Goal: Information Seeking & Learning: Check status

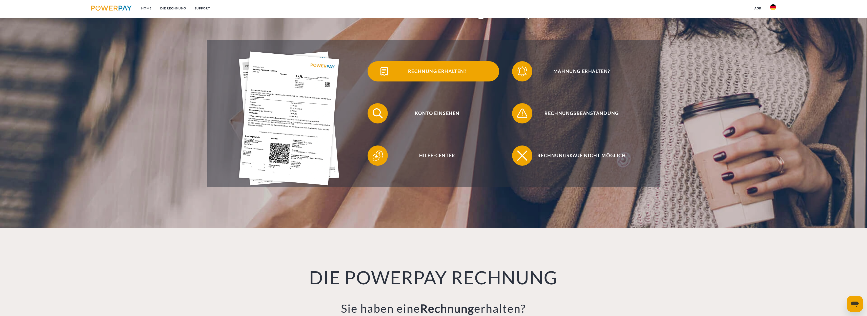
click at [439, 72] on span "Rechnung erhalten?" at bounding box center [437, 71] width 124 height 20
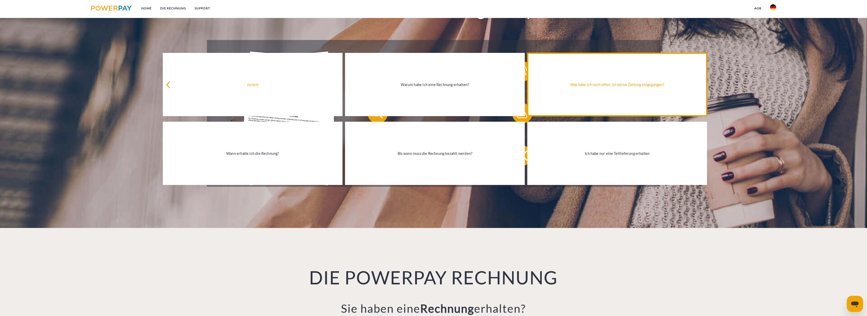
click at [589, 80] on link "Was habe ich noch offen, ist meine Zahlung eingegangen?" at bounding box center [617, 84] width 180 height 63
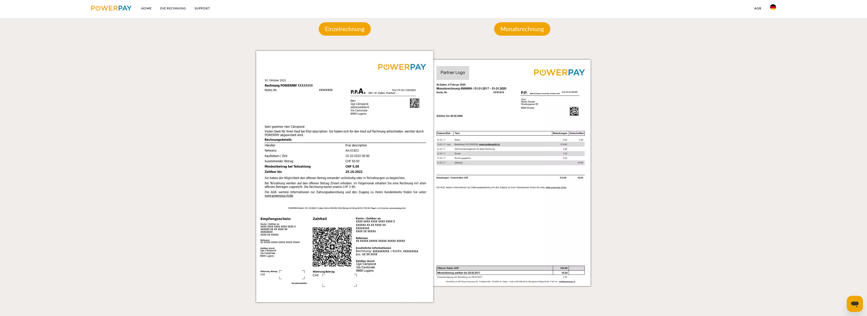
scroll to position [513, 0]
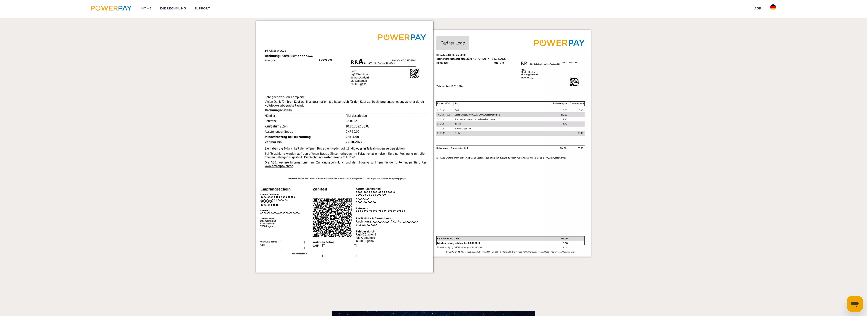
click at [371, 95] on img at bounding box center [344, 146] width 177 height 251
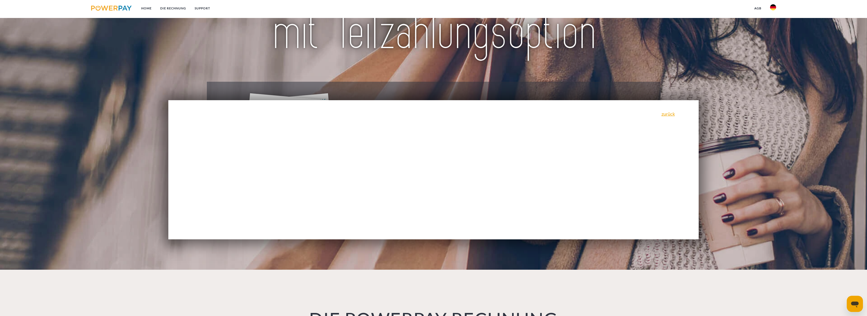
scroll to position [0, 0]
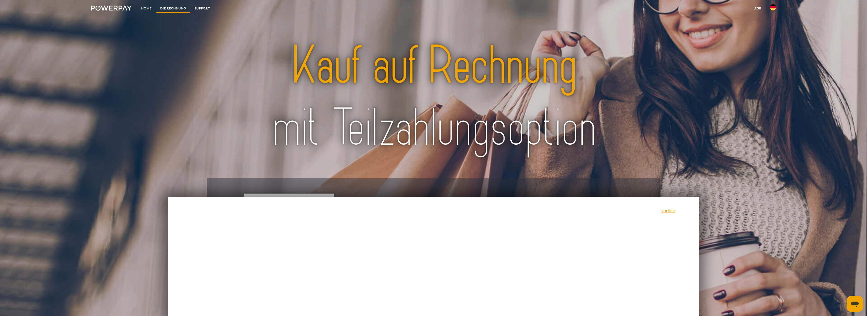
click at [172, 7] on link "DIE RECHNUNG" at bounding box center [173, 8] width 34 height 9
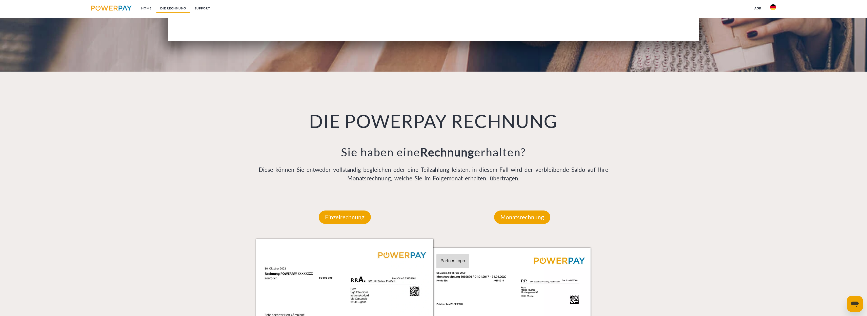
scroll to position [367, 0]
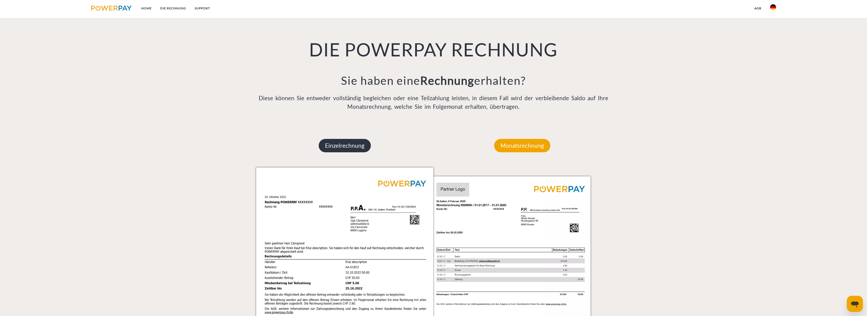
click at [351, 146] on p "Einzelrechnung" at bounding box center [345, 146] width 52 height 14
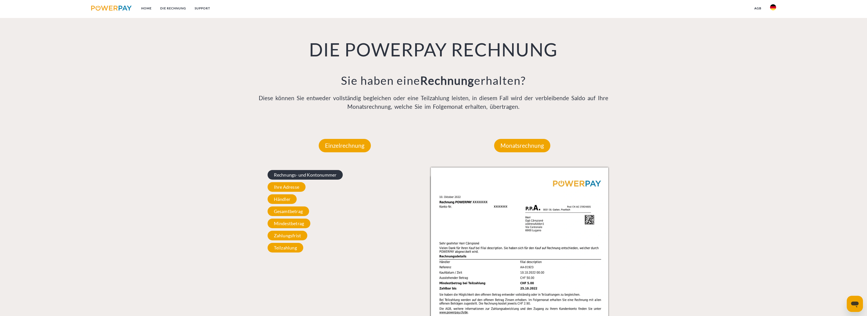
click at [314, 176] on span "Rechnungs- und Kontonummer" at bounding box center [305, 175] width 75 height 10
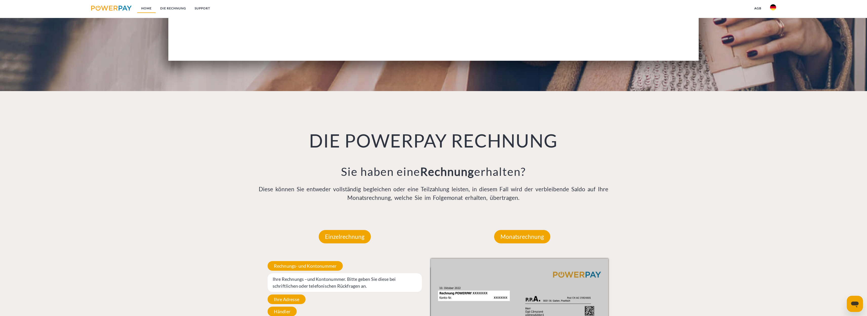
click at [148, 8] on link "Home" at bounding box center [146, 8] width 19 height 9
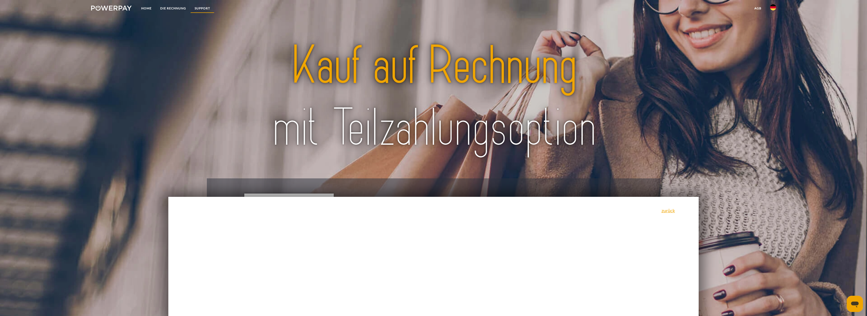
click at [205, 9] on link "SUPPORT" at bounding box center [202, 8] width 24 height 9
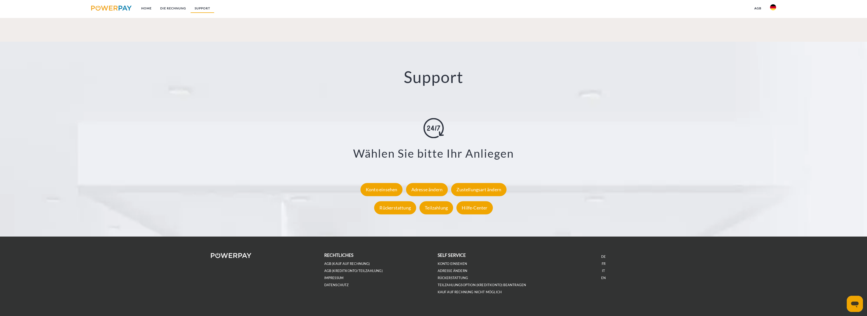
scroll to position [890, 0]
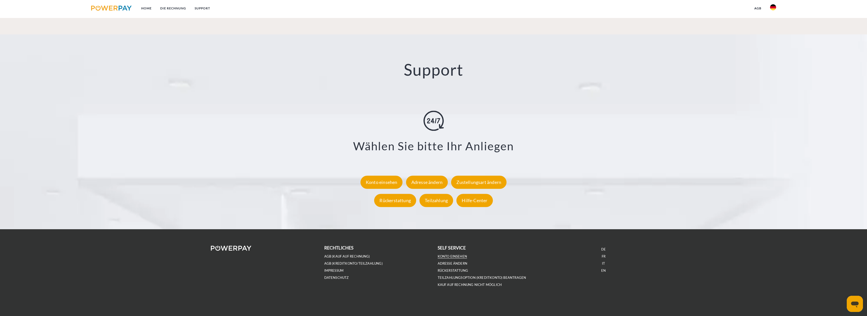
click at [452, 256] on link "Konto einsehen" at bounding box center [453, 256] width 30 height 4
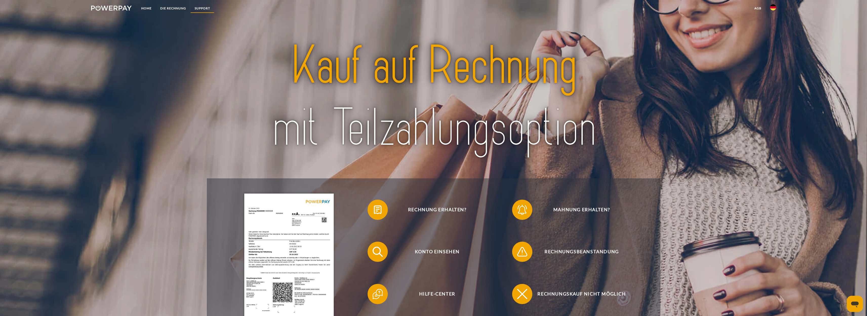
click at [209, 9] on link "SUPPORT" at bounding box center [202, 8] width 24 height 9
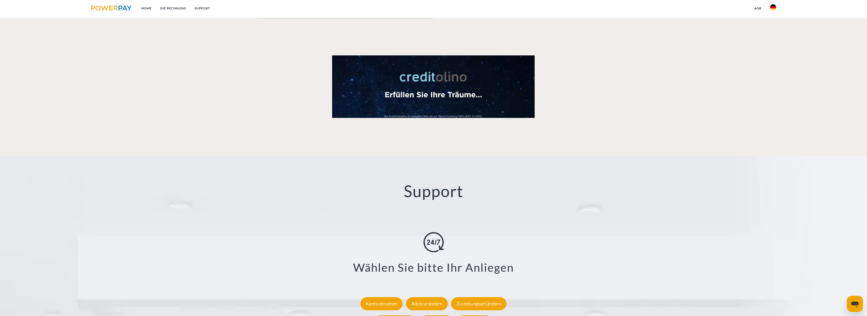
scroll to position [890, 0]
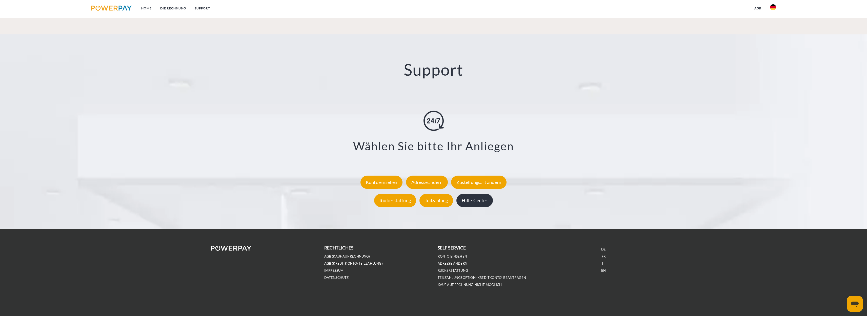
click at [479, 200] on div "Hilfe-Center" at bounding box center [474, 200] width 36 height 13
